Goal: Information Seeking & Learning: Learn about a topic

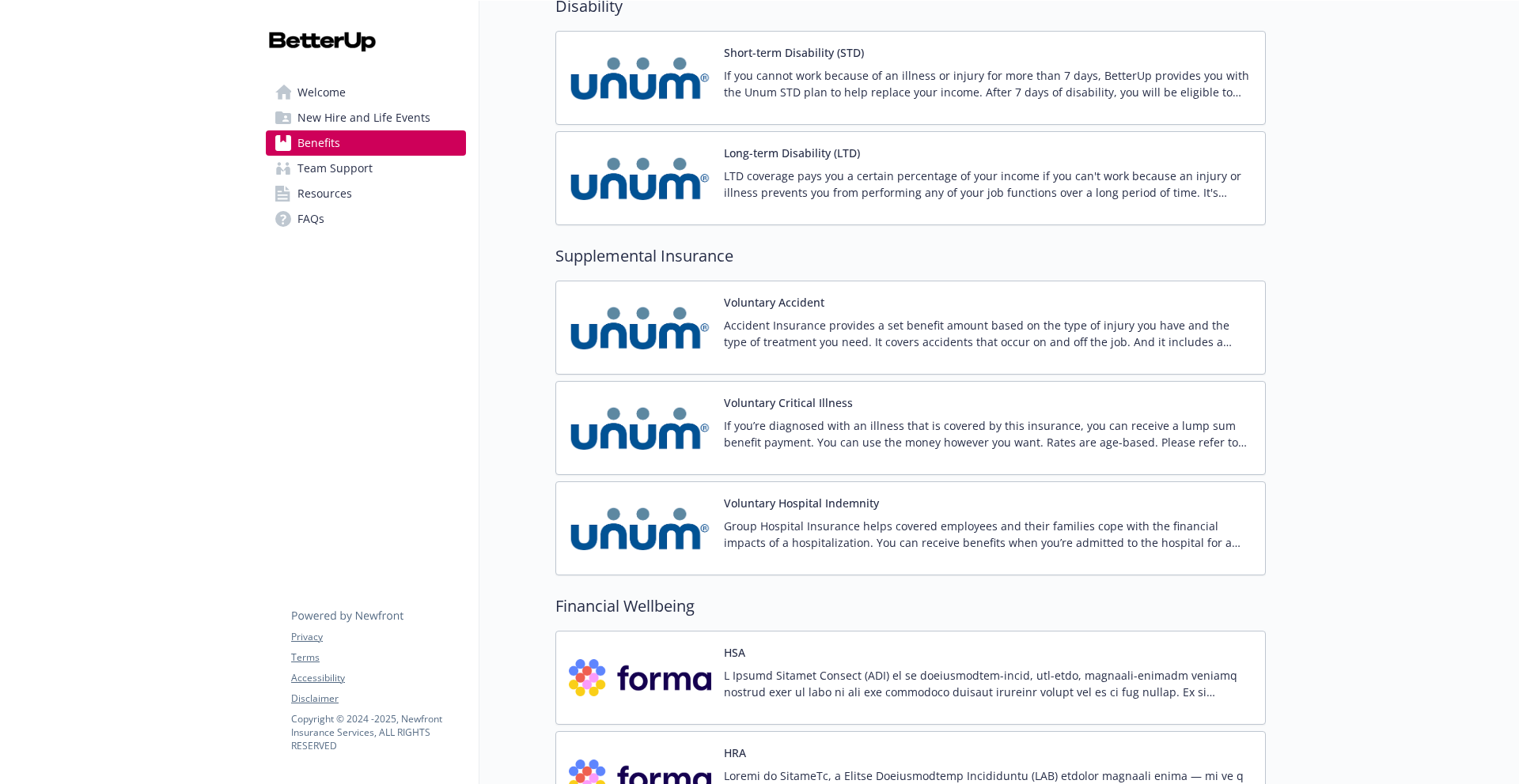
scroll to position [1650, 0]
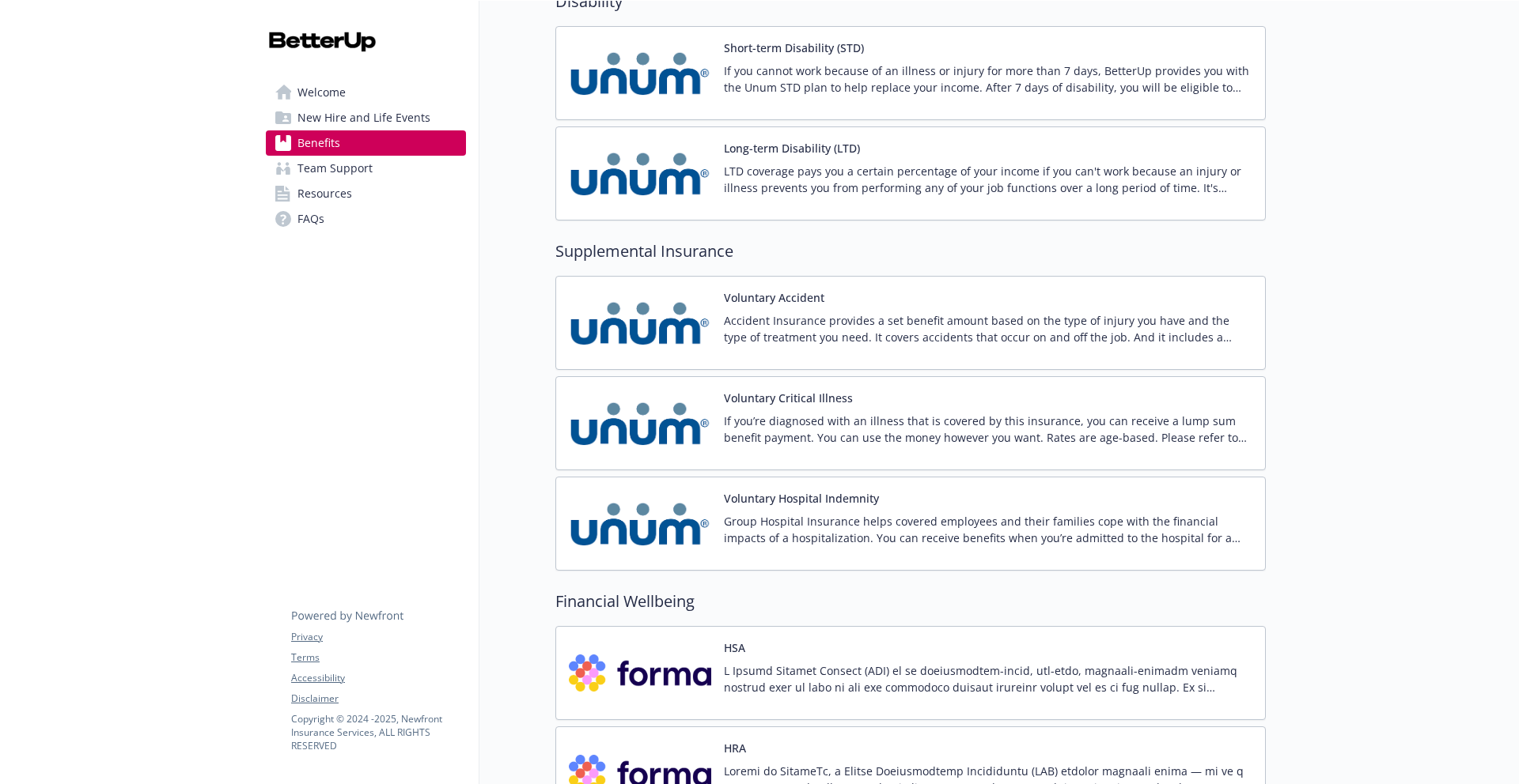
click at [758, 332] on p "Accident Insurance provides a set benefit amount based on the type of injury yo…" at bounding box center [988, 329] width 529 height 33
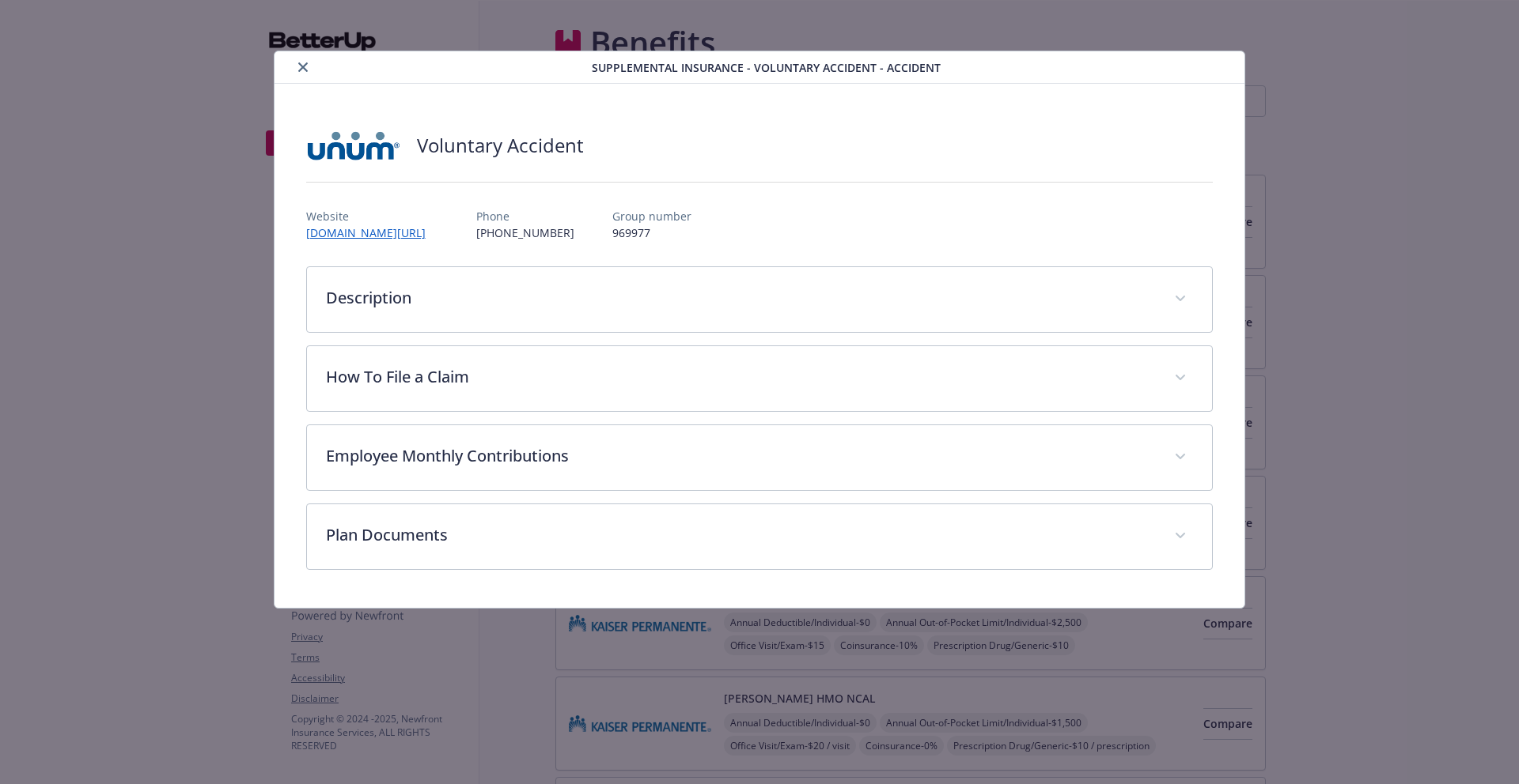
scroll to position [1650, 0]
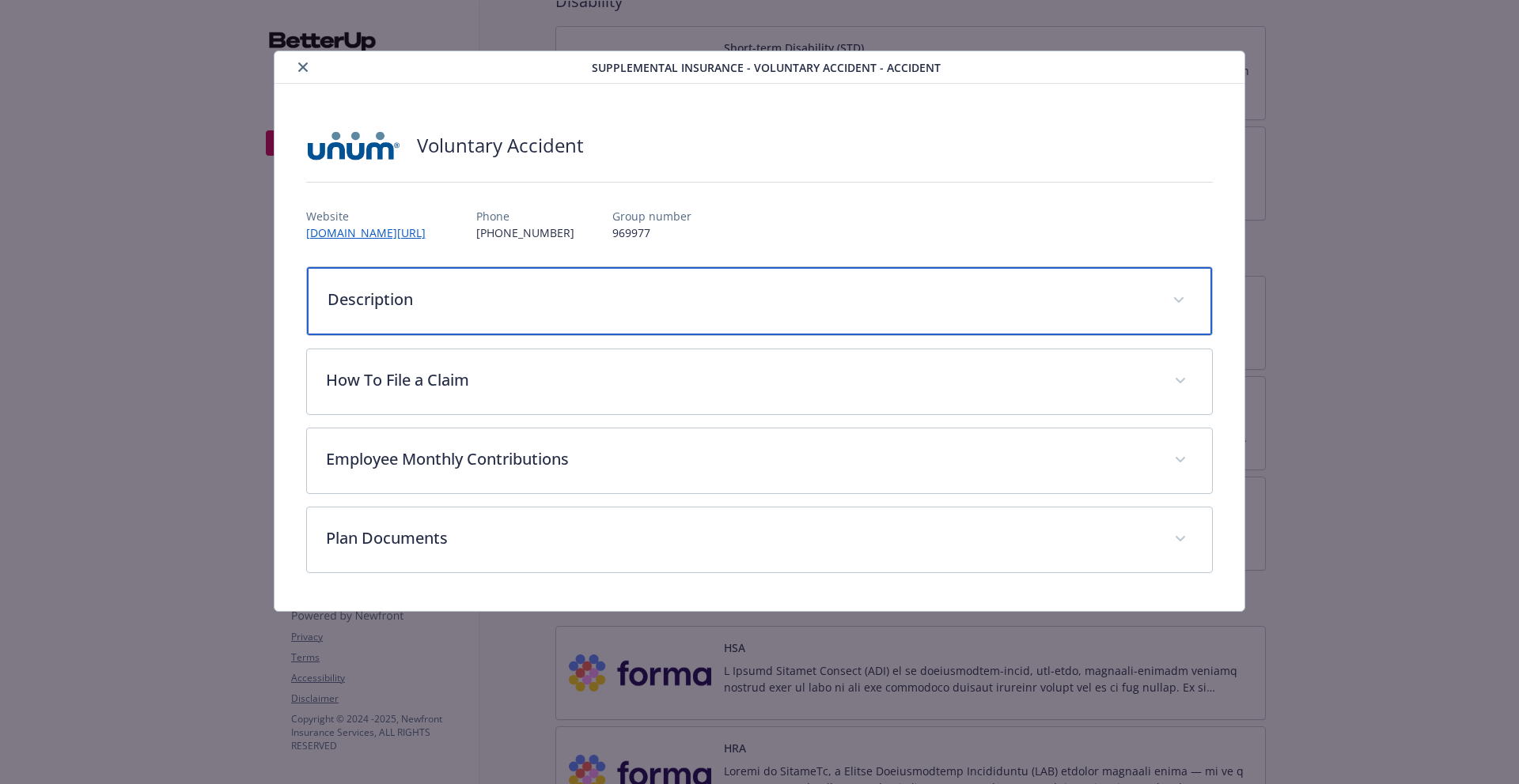
click at [612, 330] on div "Description" at bounding box center [760, 301] width 905 height 68
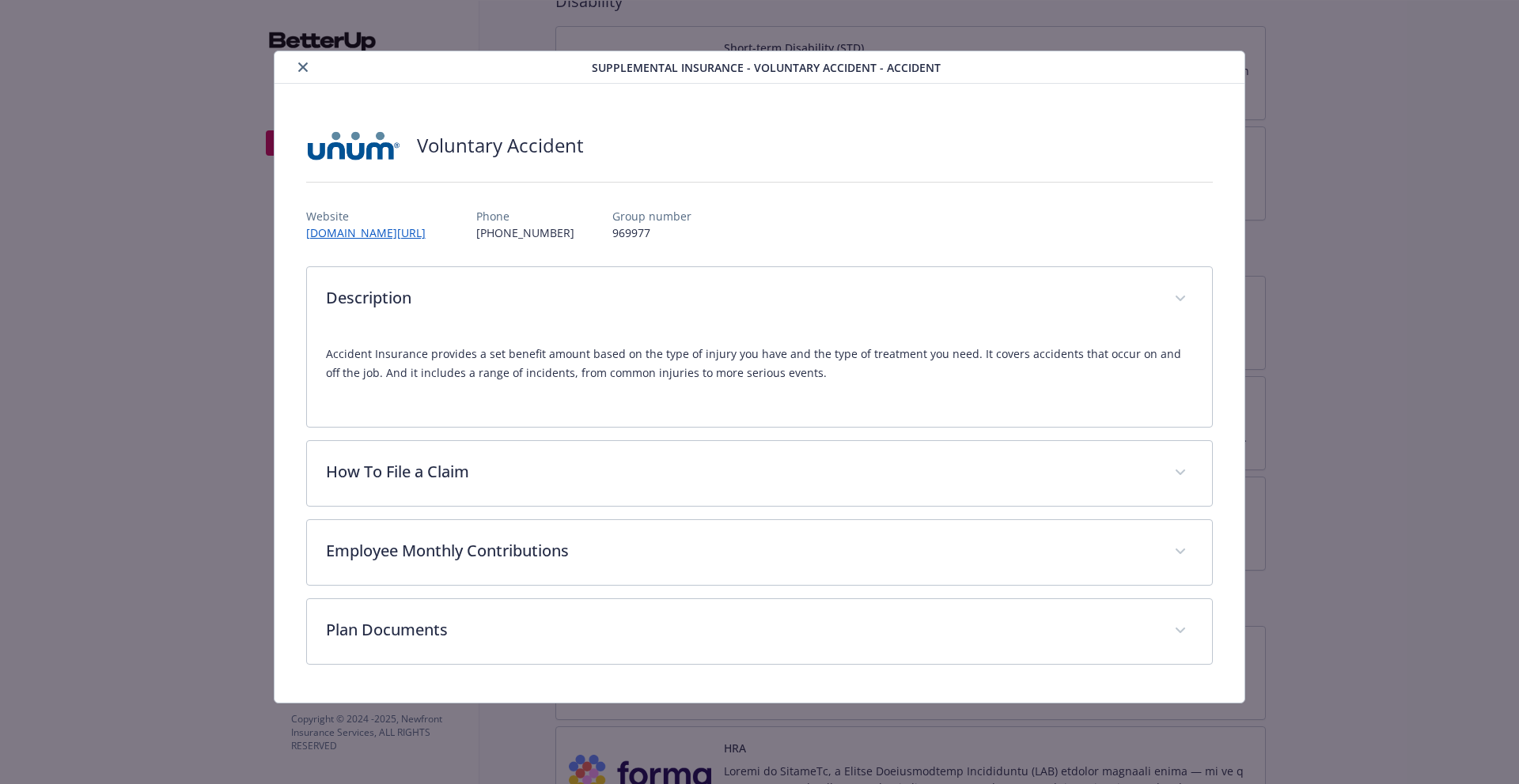
click at [310, 67] on button "close" at bounding box center [303, 66] width 19 height 19
